Goal: Information Seeking & Learning: Understand process/instructions

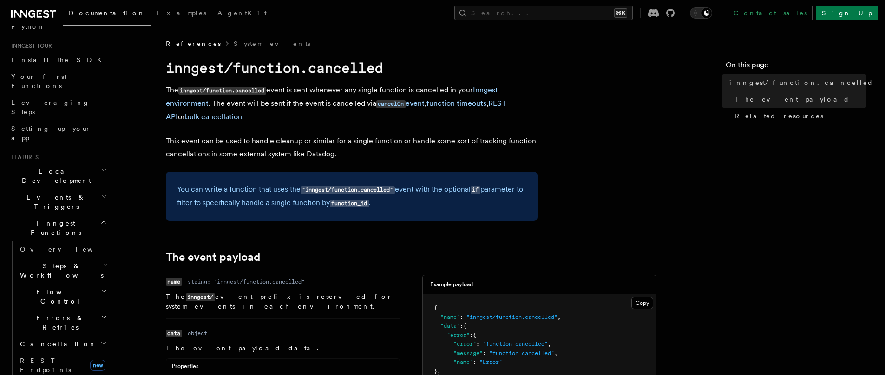
scroll to position [161, 0]
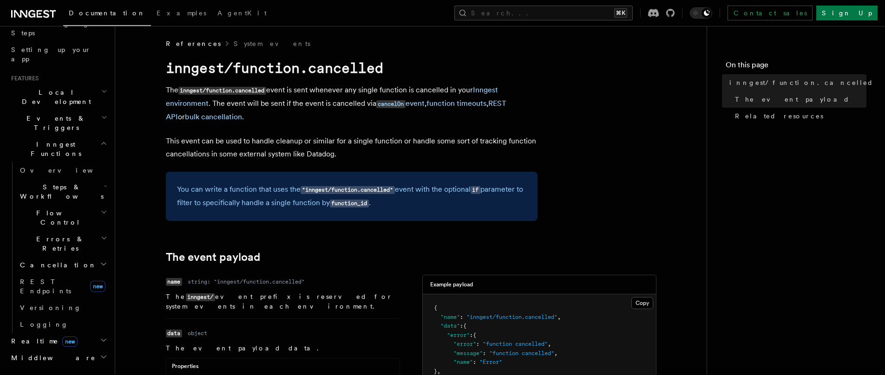
click at [42, 261] on span "Cancellation" at bounding box center [56, 265] width 80 height 9
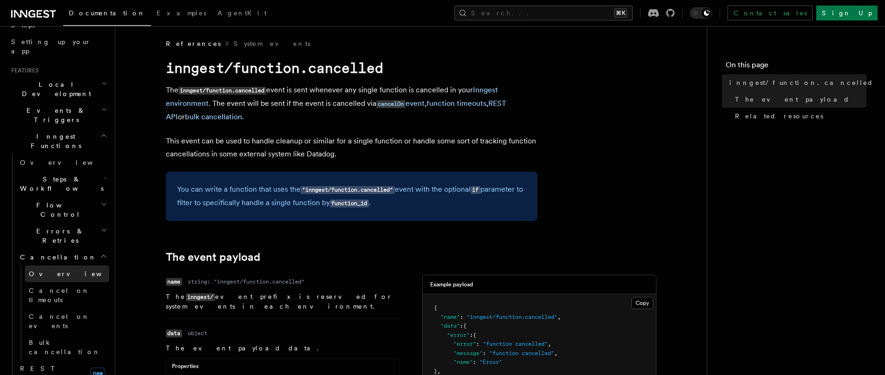
scroll to position [171, 0]
click at [45, 268] on span "Overview" at bounding box center [77, 271] width 96 height 7
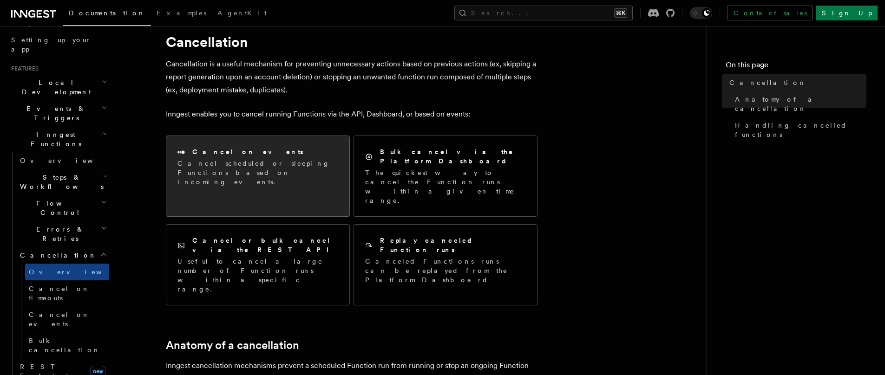
scroll to position [67, 0]
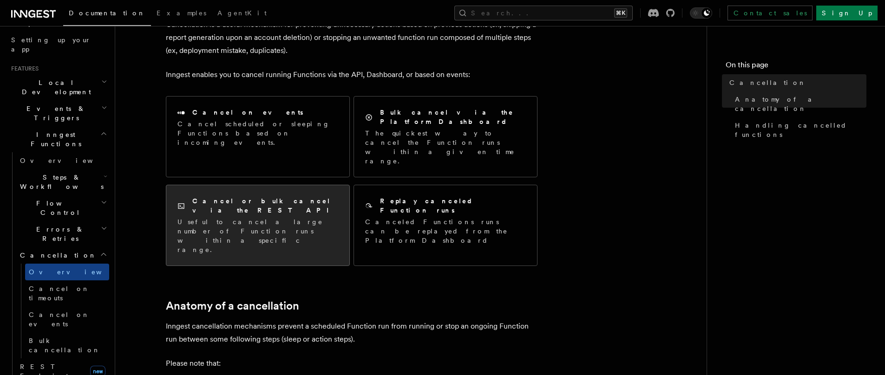
click at [270, 217] on p "Useful to cancel a large number of Function runs within a specific range." at bounding box center [257, 235] width 161 height 37
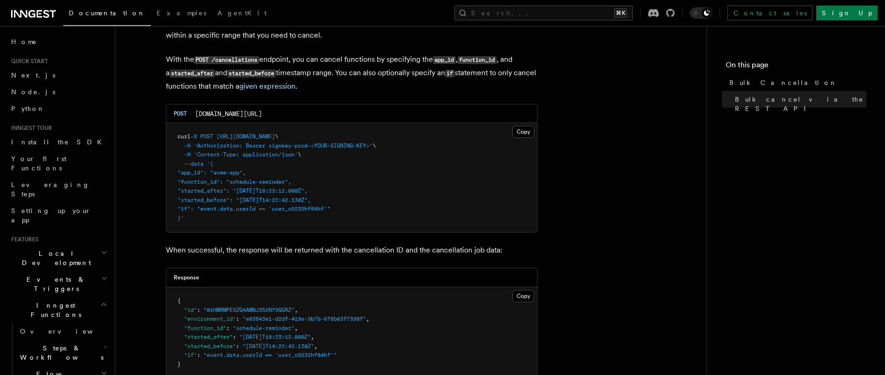
scroll to position [223, 0]
